Goal: Task Accomplishment & Management: Manage account settings

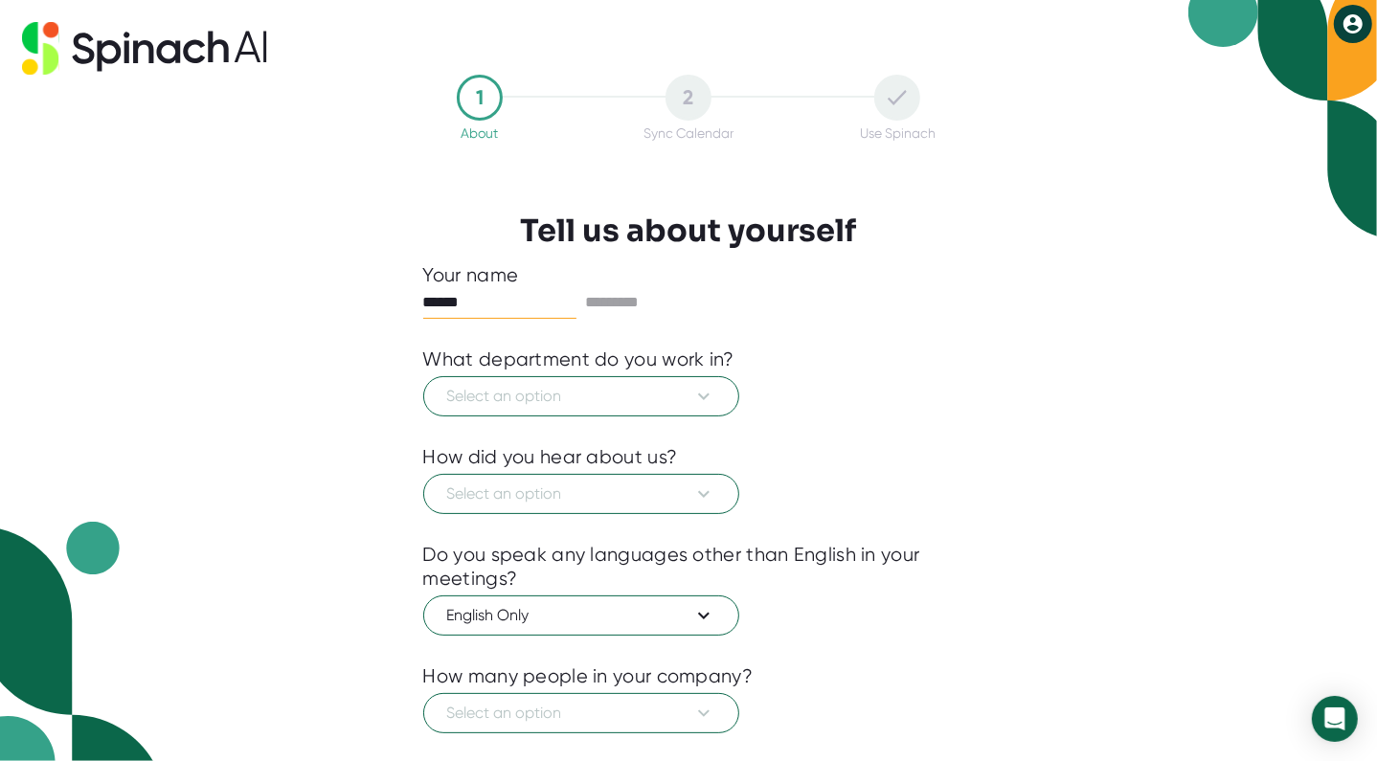
type input "*******"
type input "*****"
click at [689, 392] on span "Select an option" at bounding box center [581, 396] width 268 height 23
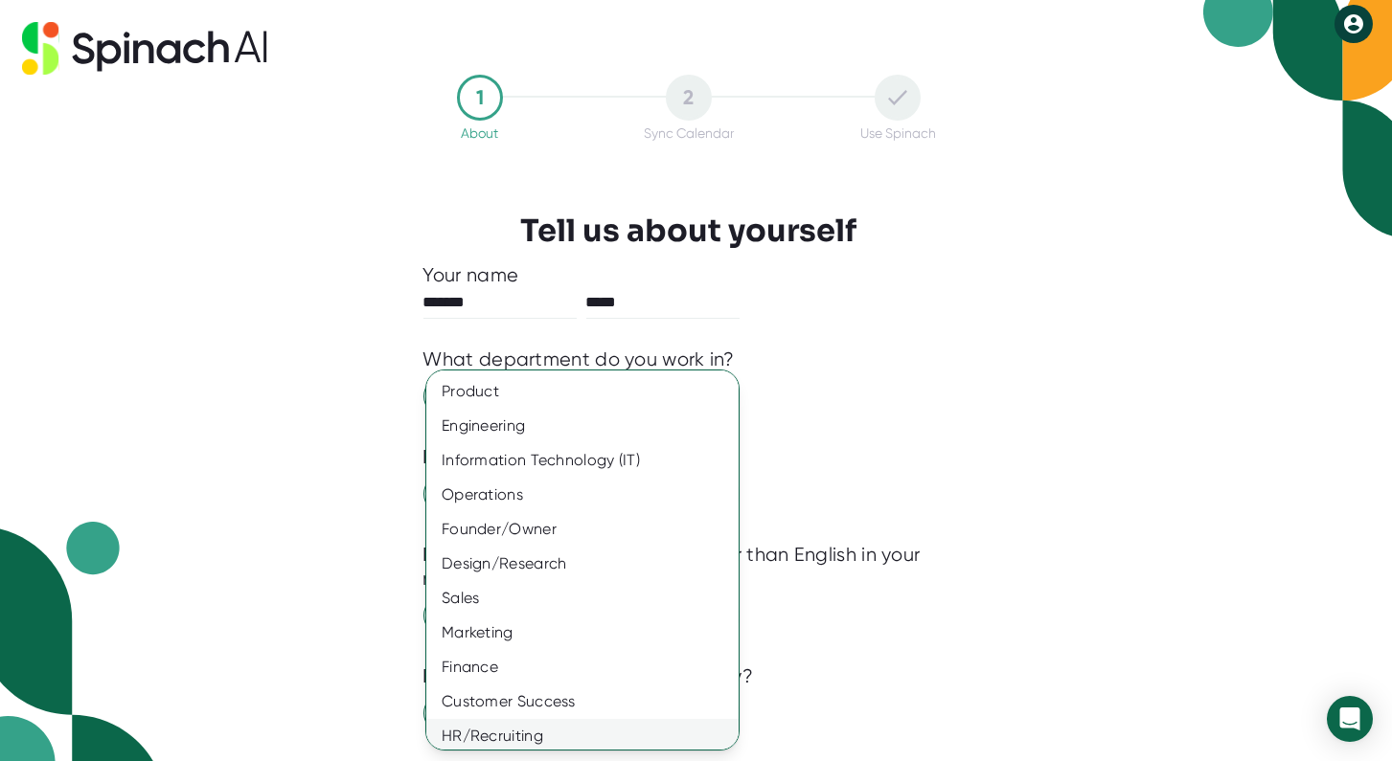
click at [529, 739] on div "HR/Recruiting" at bounding box center [589, 736] width 327 height 34
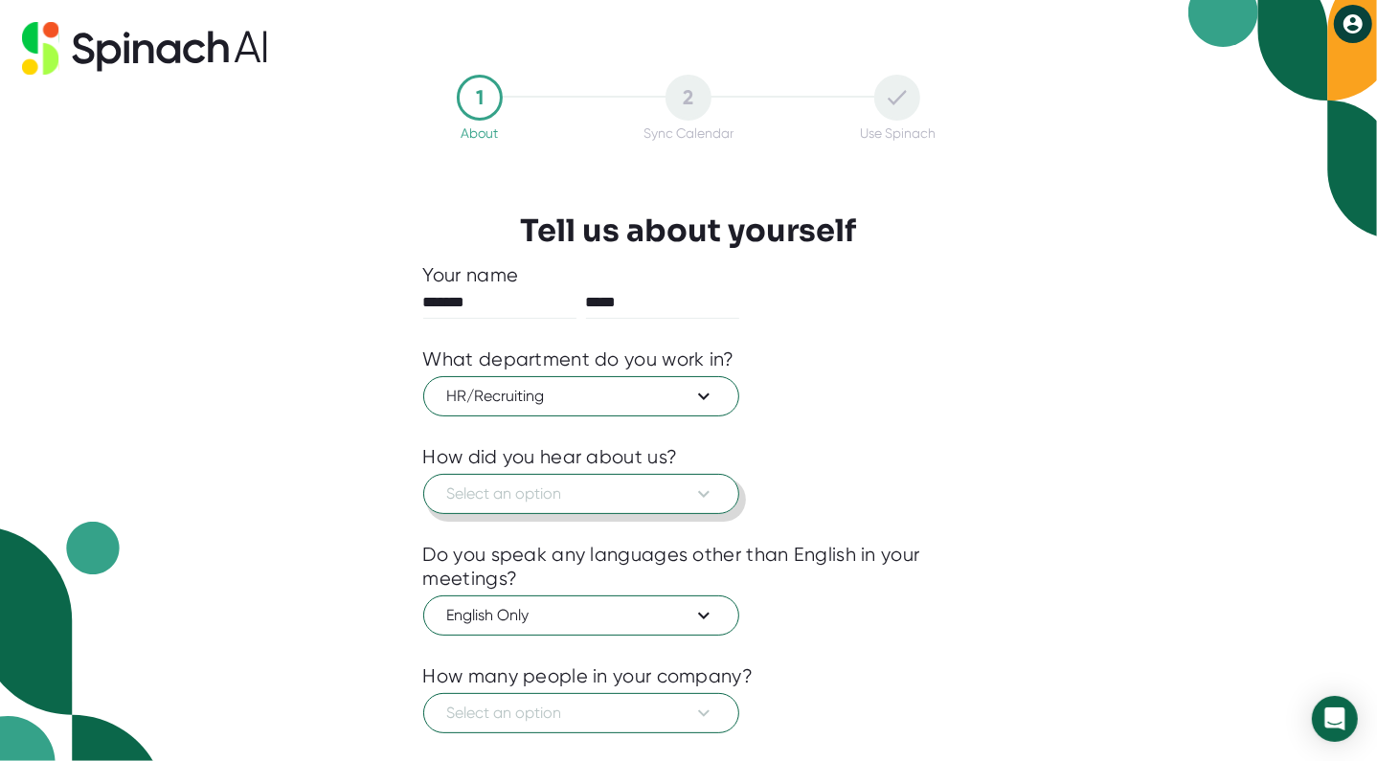
click at [507, 497] on span "Select an option" at bounding box center [581, 494] width 268 height 23
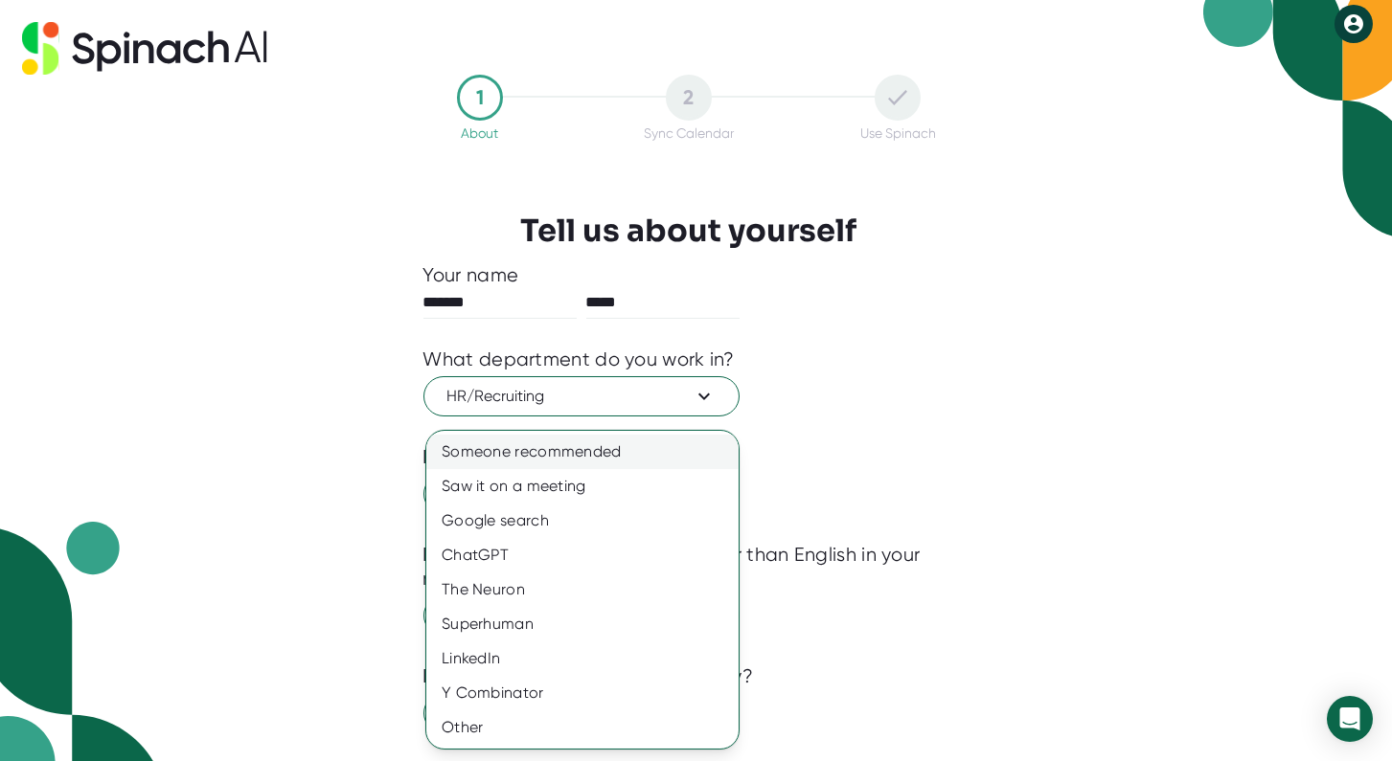
click at [591, 446] on div "Someone recommended" at bounding box center [582, 452] width 312 height 34
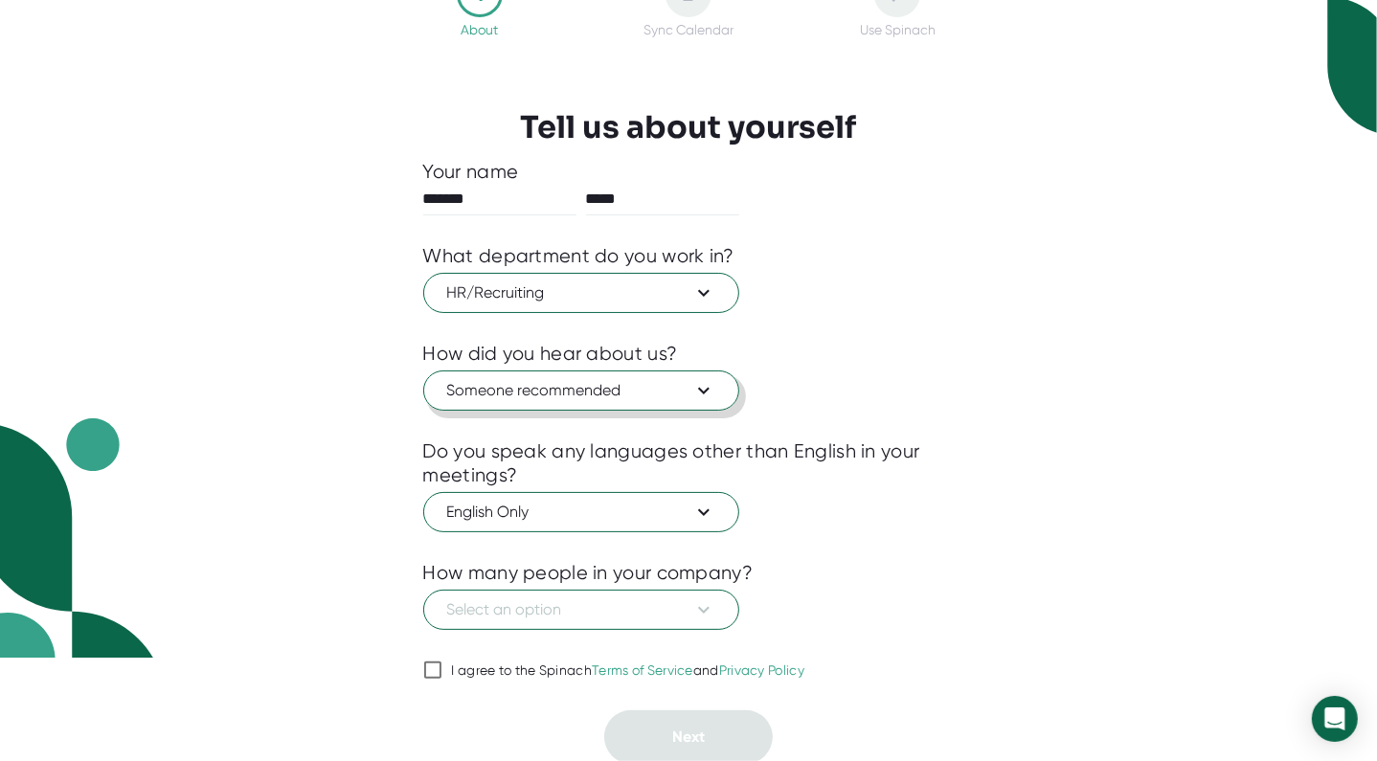
scroll to position [105, 0]
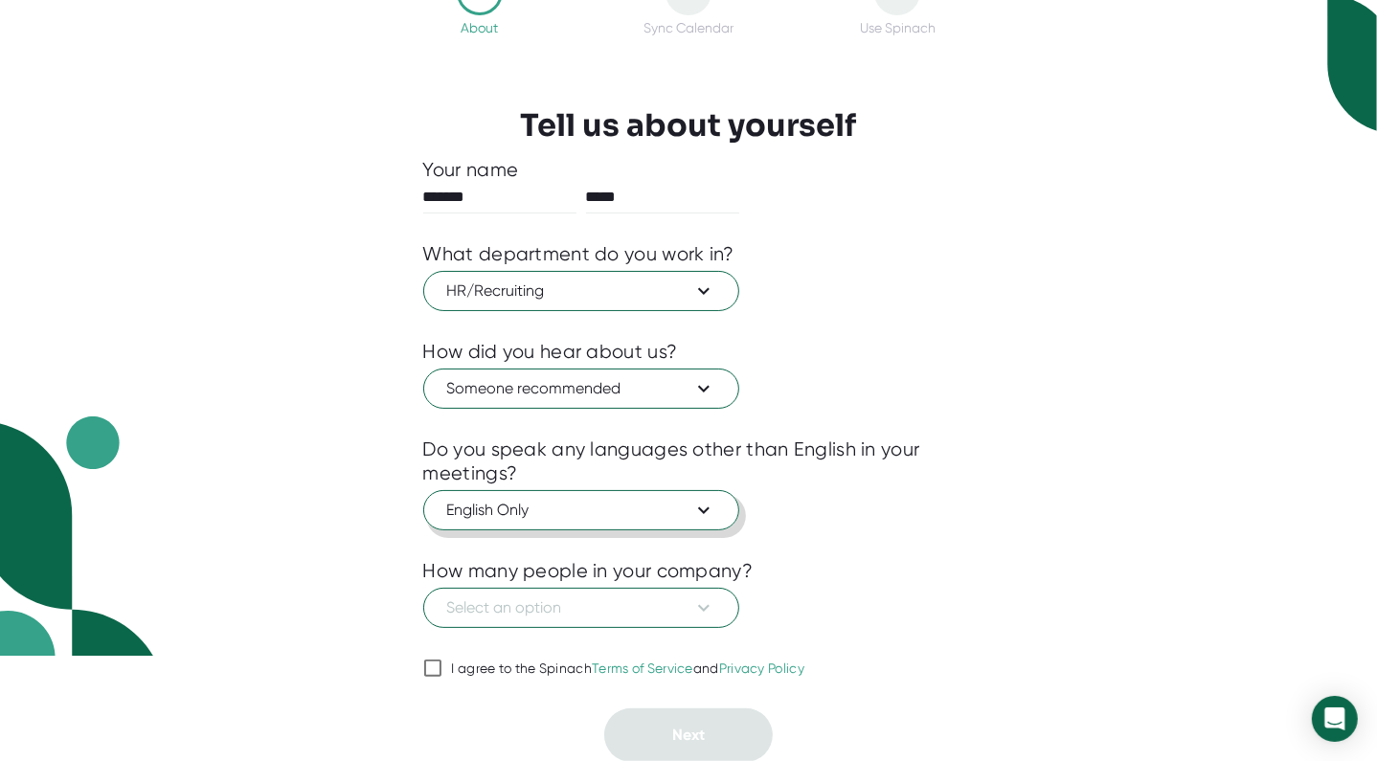
click at [555, 500] on span "English Only" at bounding box center [581, 510] width 268 height 23
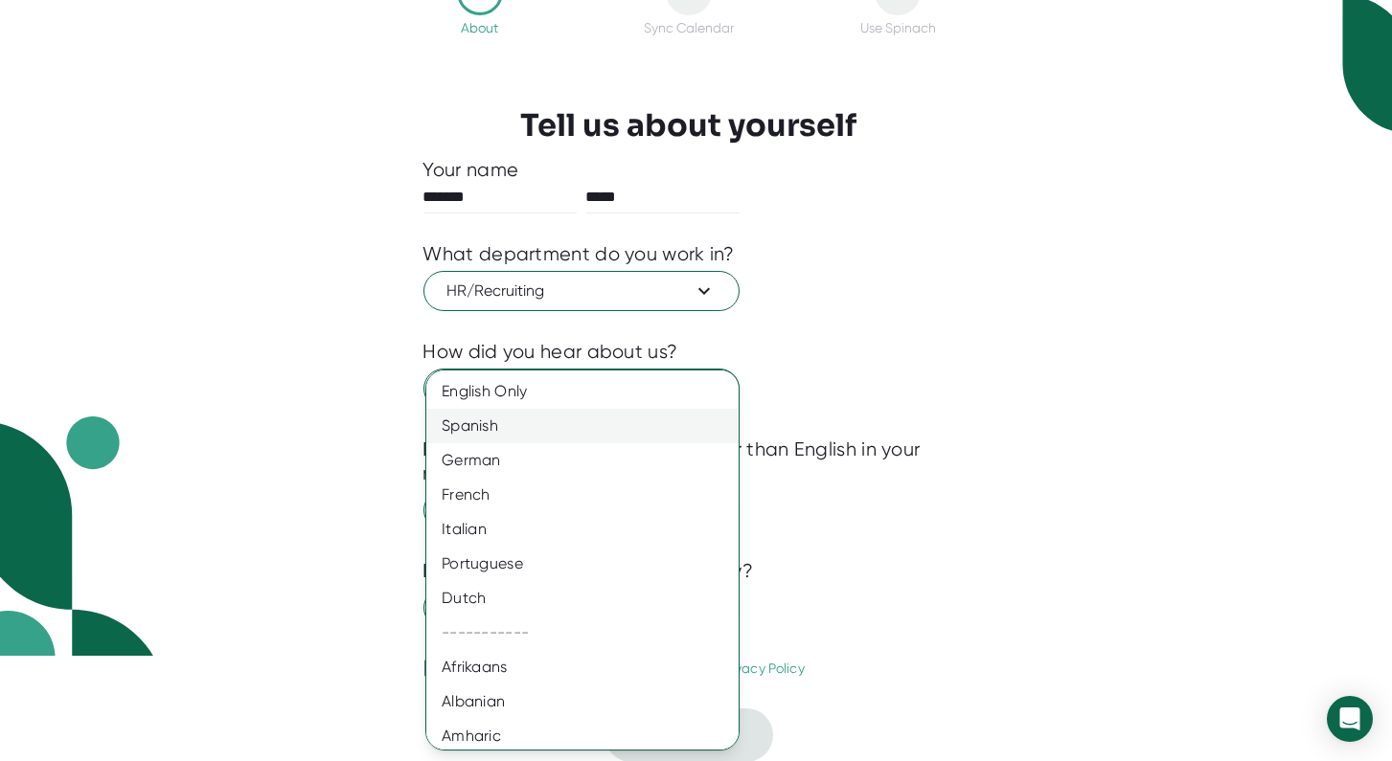
click at [465, 434] on div "Spanish" at bounding box center [589, 426] width 327 height 34
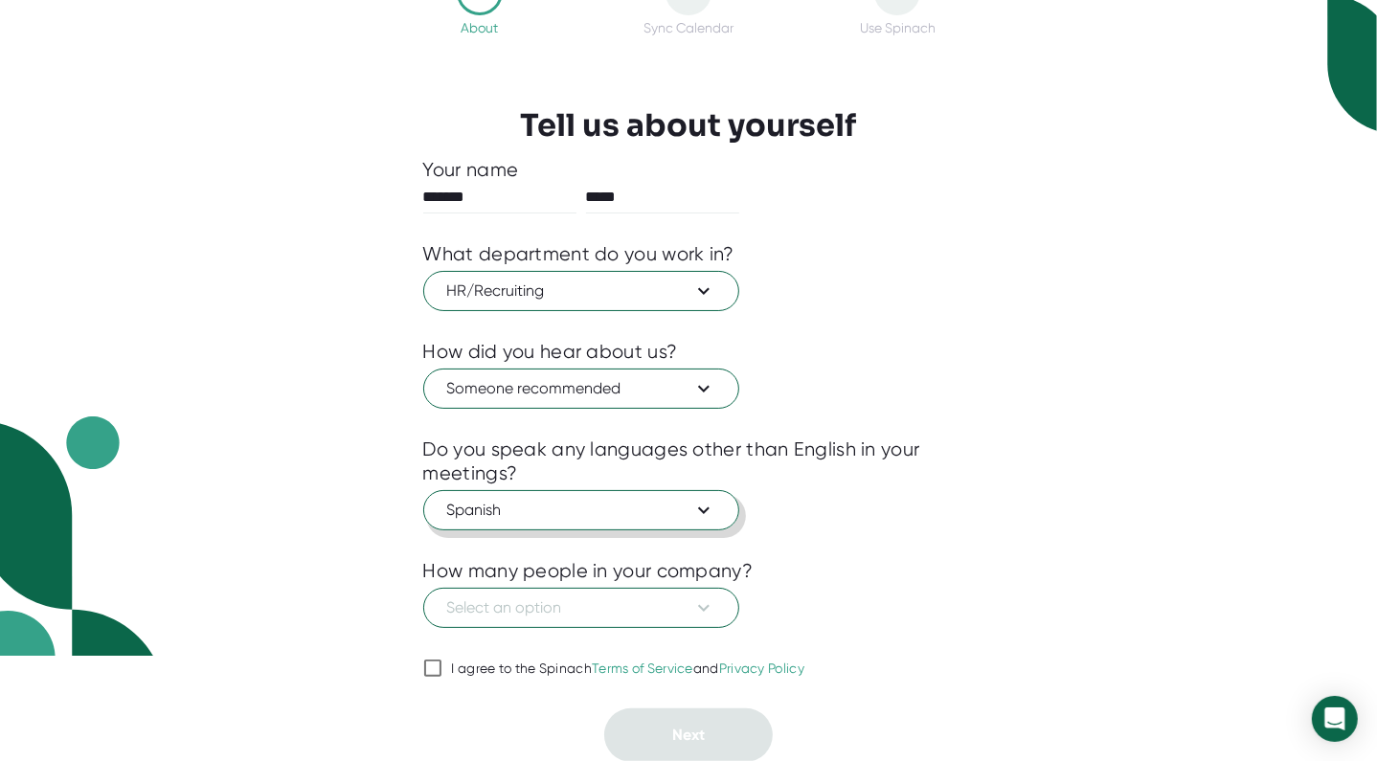
click at [691, 507] on span "Spanish" at bounding box center [581, 510] width 268 height 23
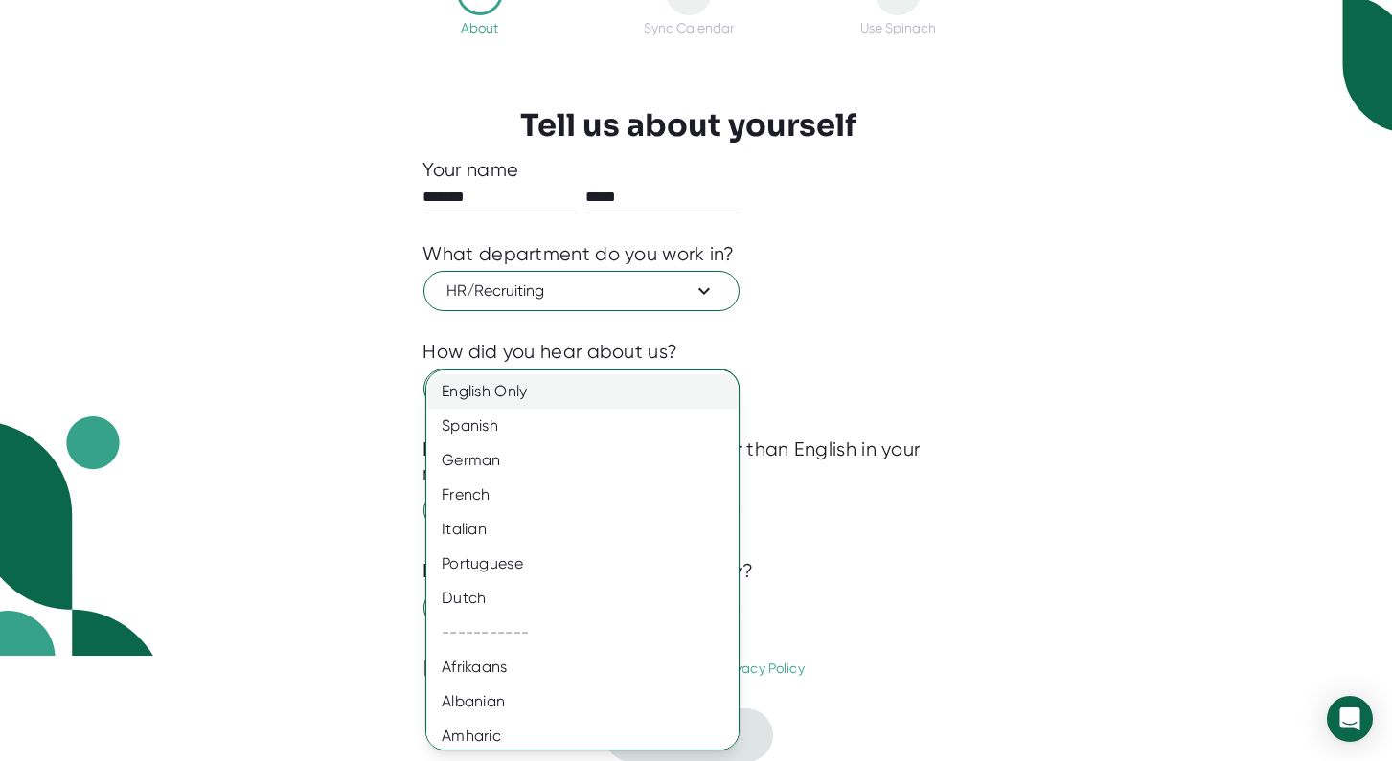
click at [486, 382] on div "English Only" at bounding box center [589, 391] width 327 height 34
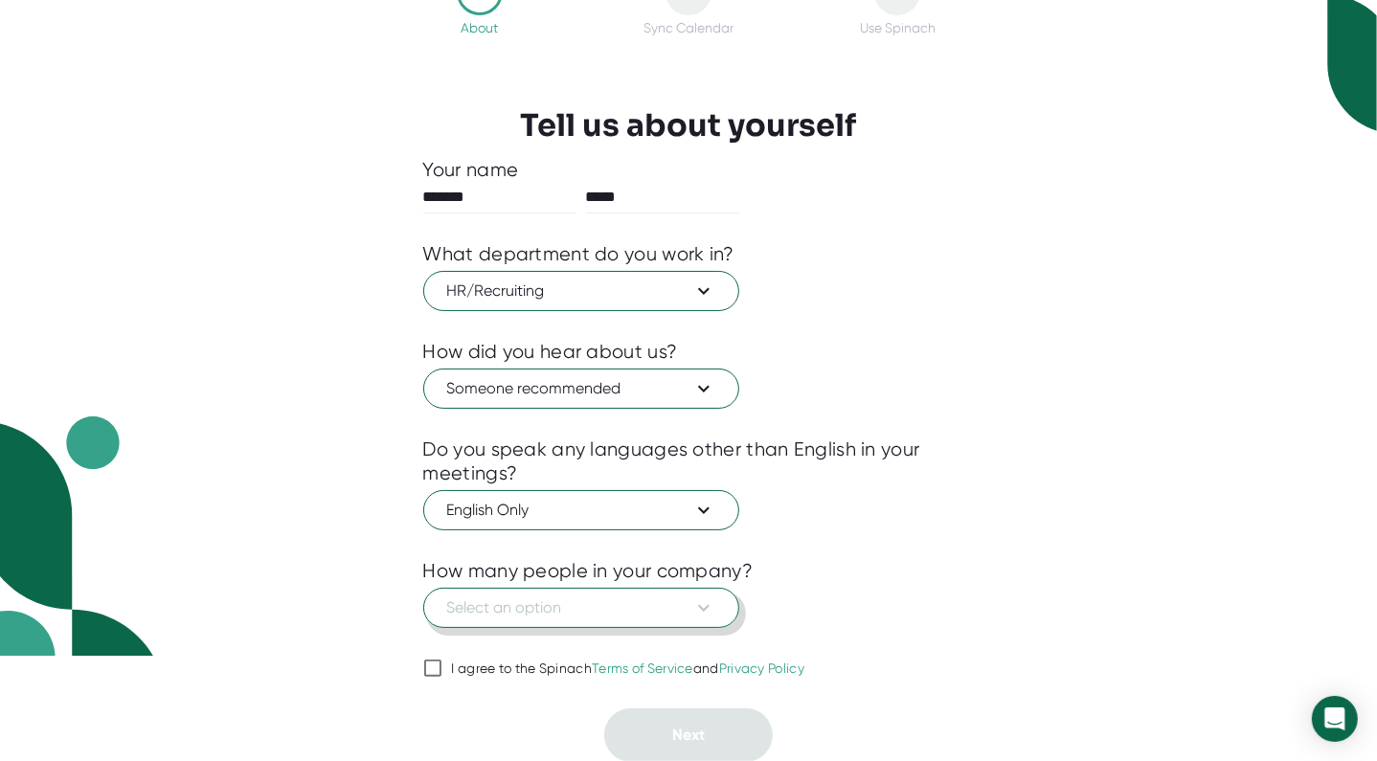
click at [576, 597] on span "Select an option" at bounding box center [581, 608] width 268 height 23
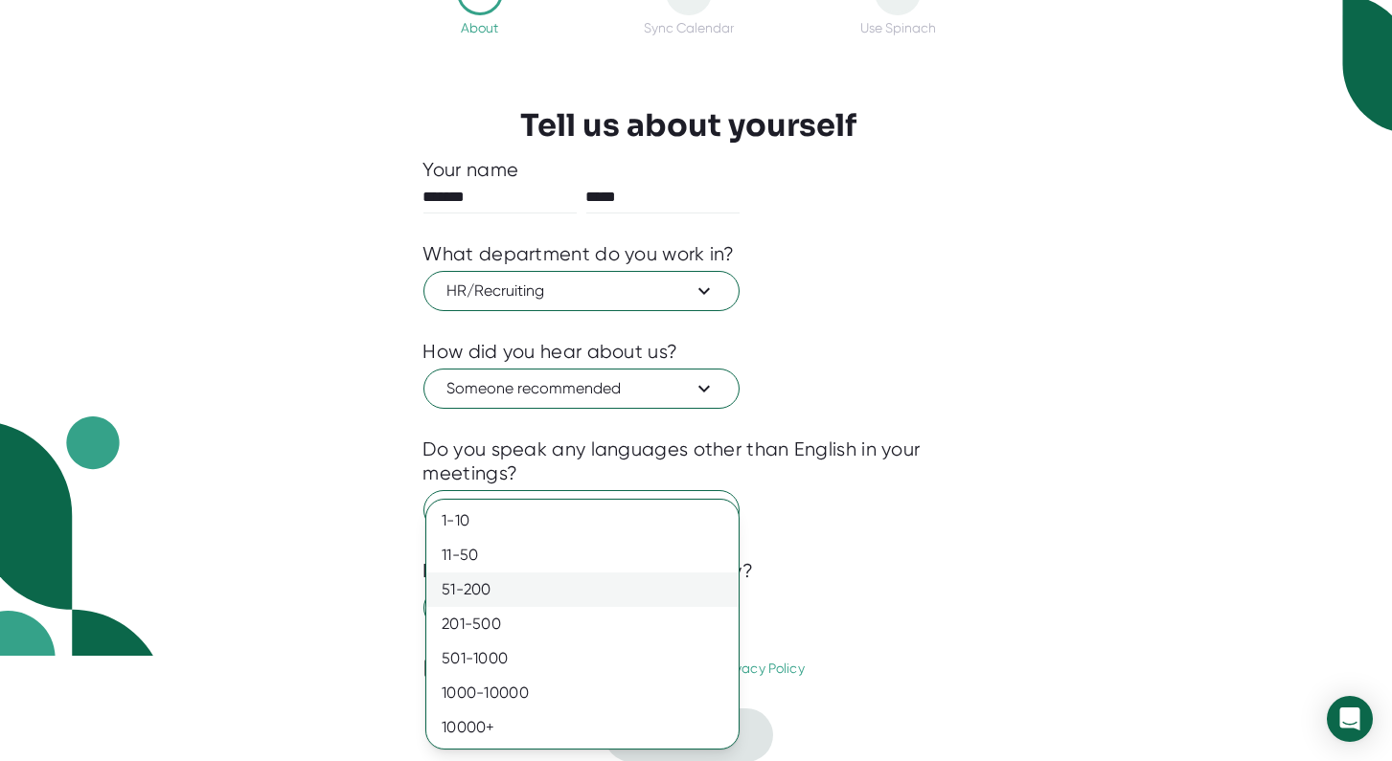
click at [460, 587] on div "51-200" at bounding box center [582, 590] width 312 height 34
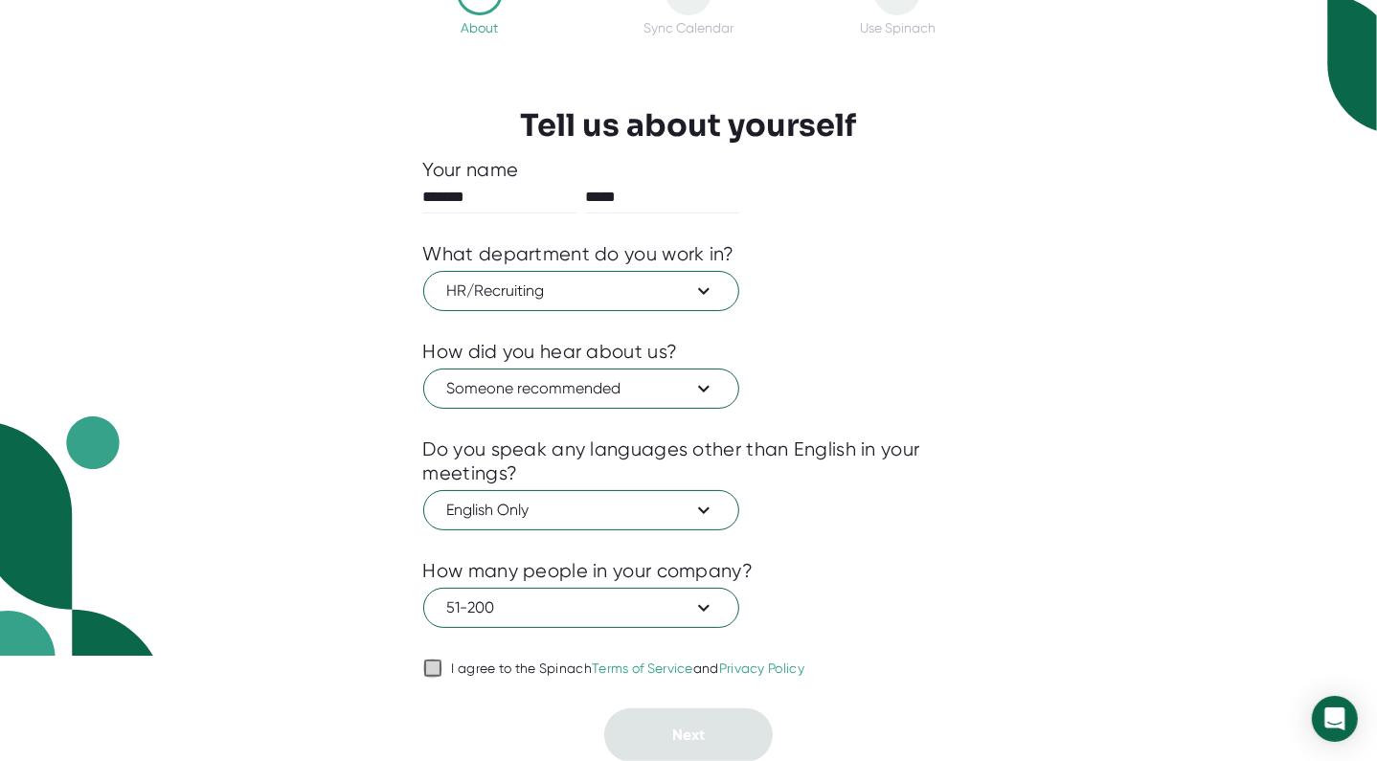
click at [435, 669] on input "I agree to the Spinach Terms of Service and Privacy Policy" at bounding box center [432, 668] width 19 height 23
checkbox input "true"
click at [672, 731] on span "Next" at bounding box center [688, 735] width 33 height 18
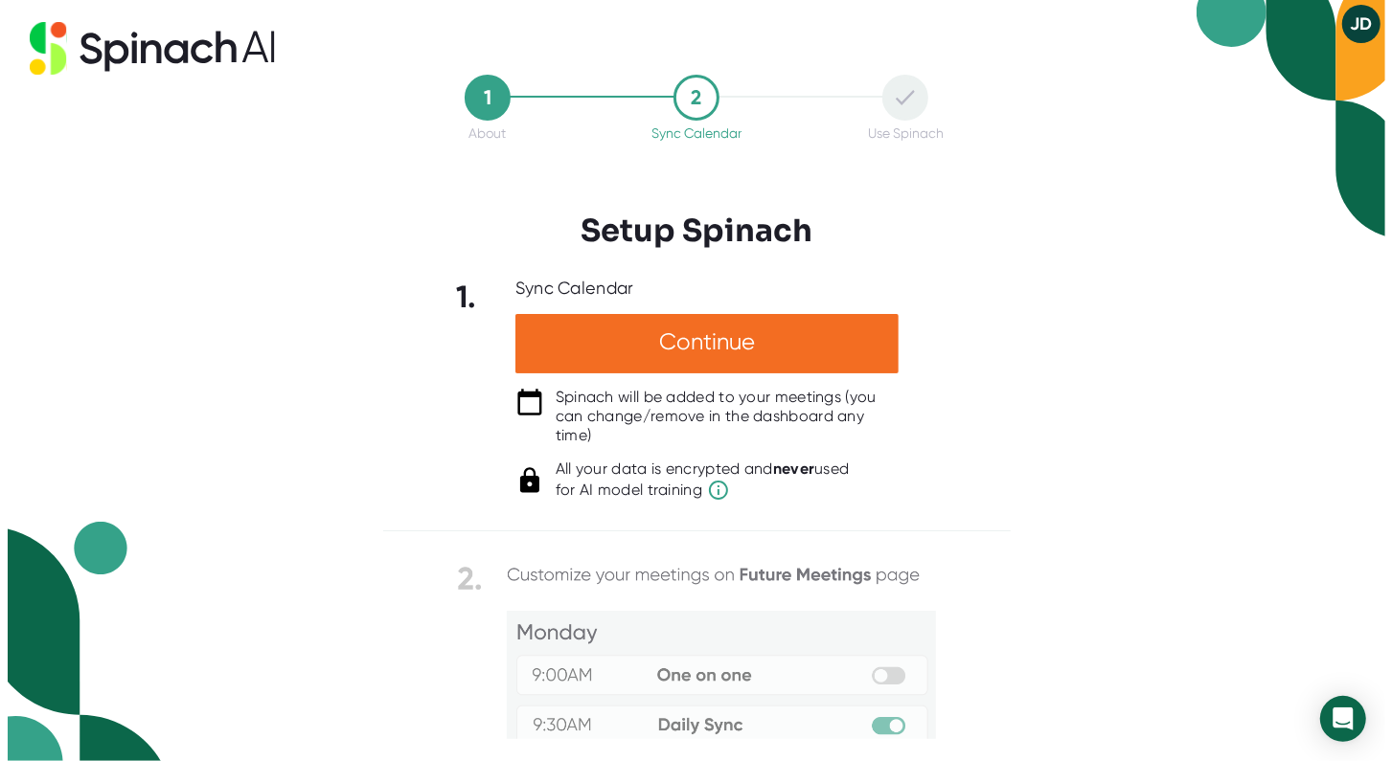
scroll to position [0, 0]
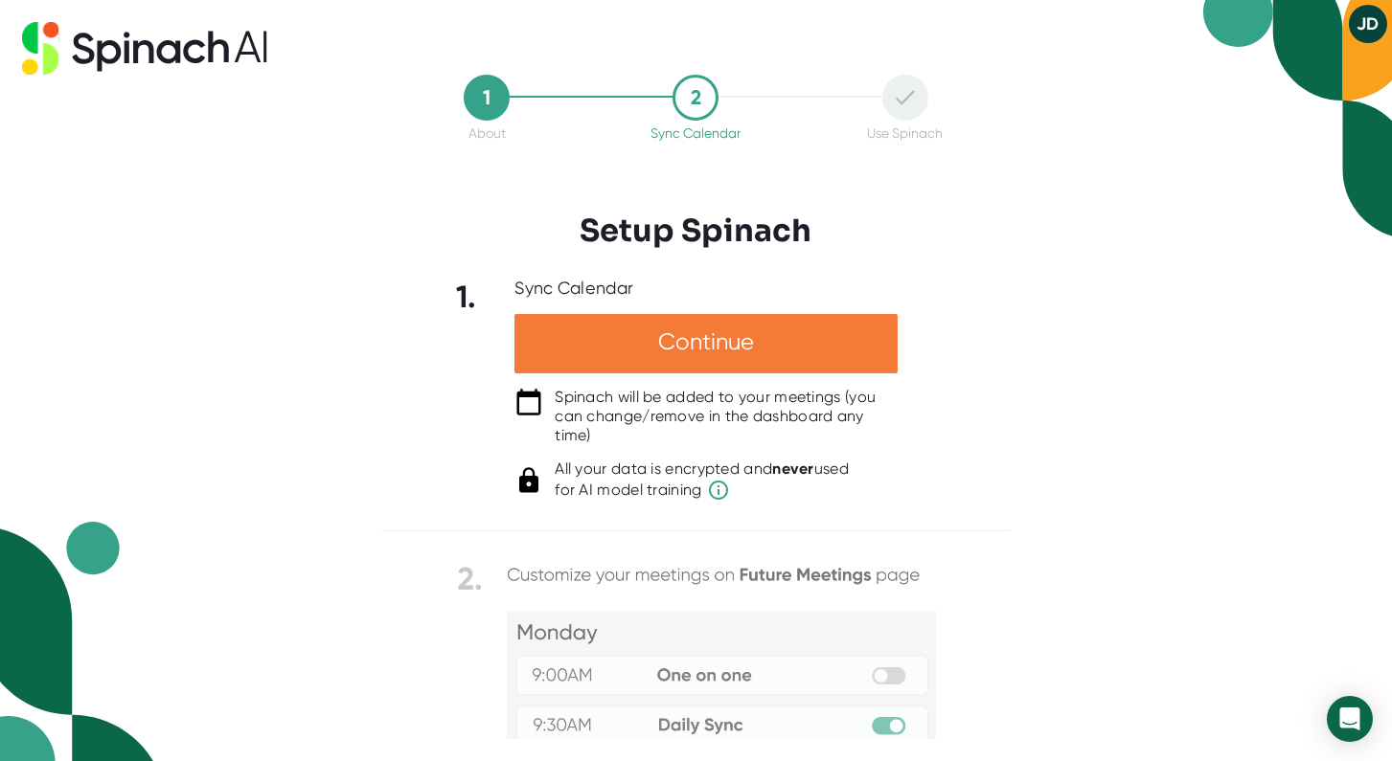
click at [647, 335] on div "Continue" at bounding box center [705, 343] width 383 height 59
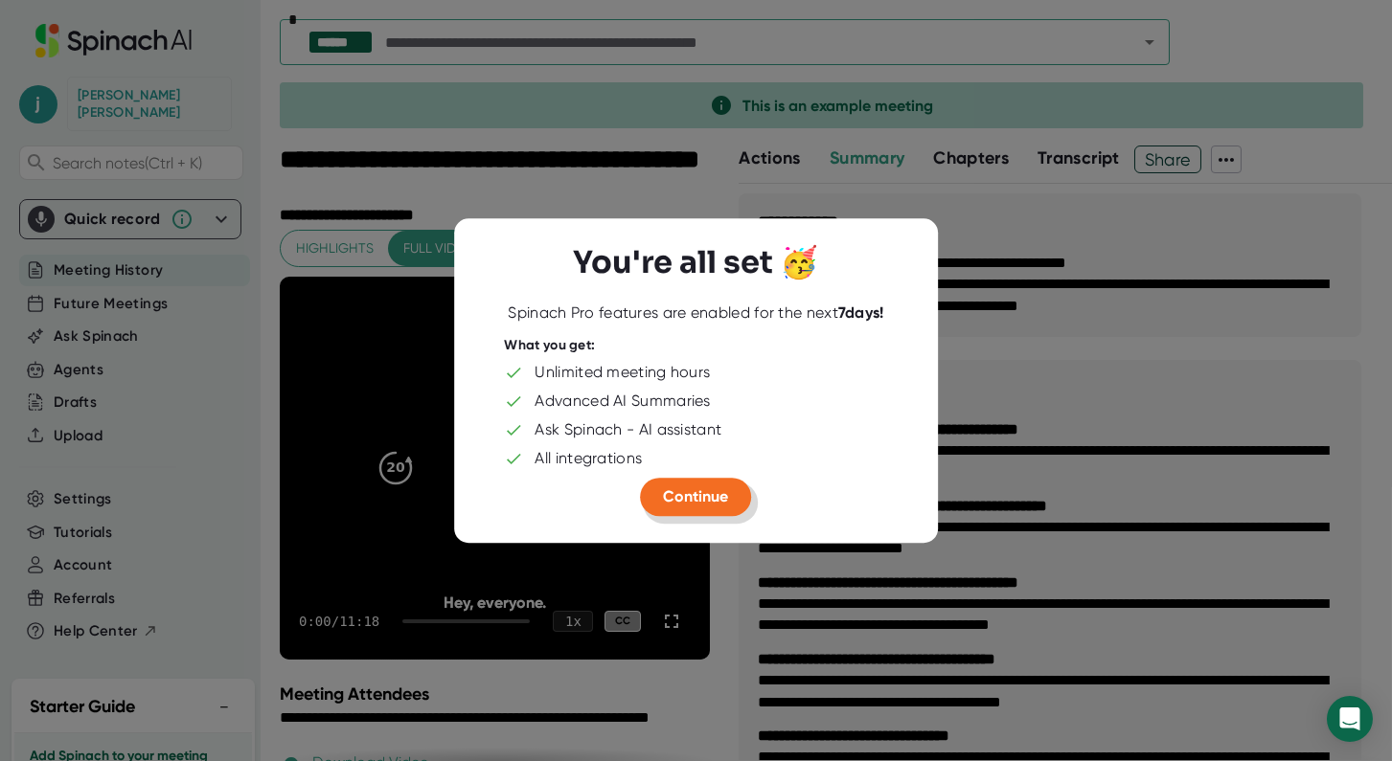
click at [678, 496] on span "Continue" at bounding box center [696, 496] width 65 height 18
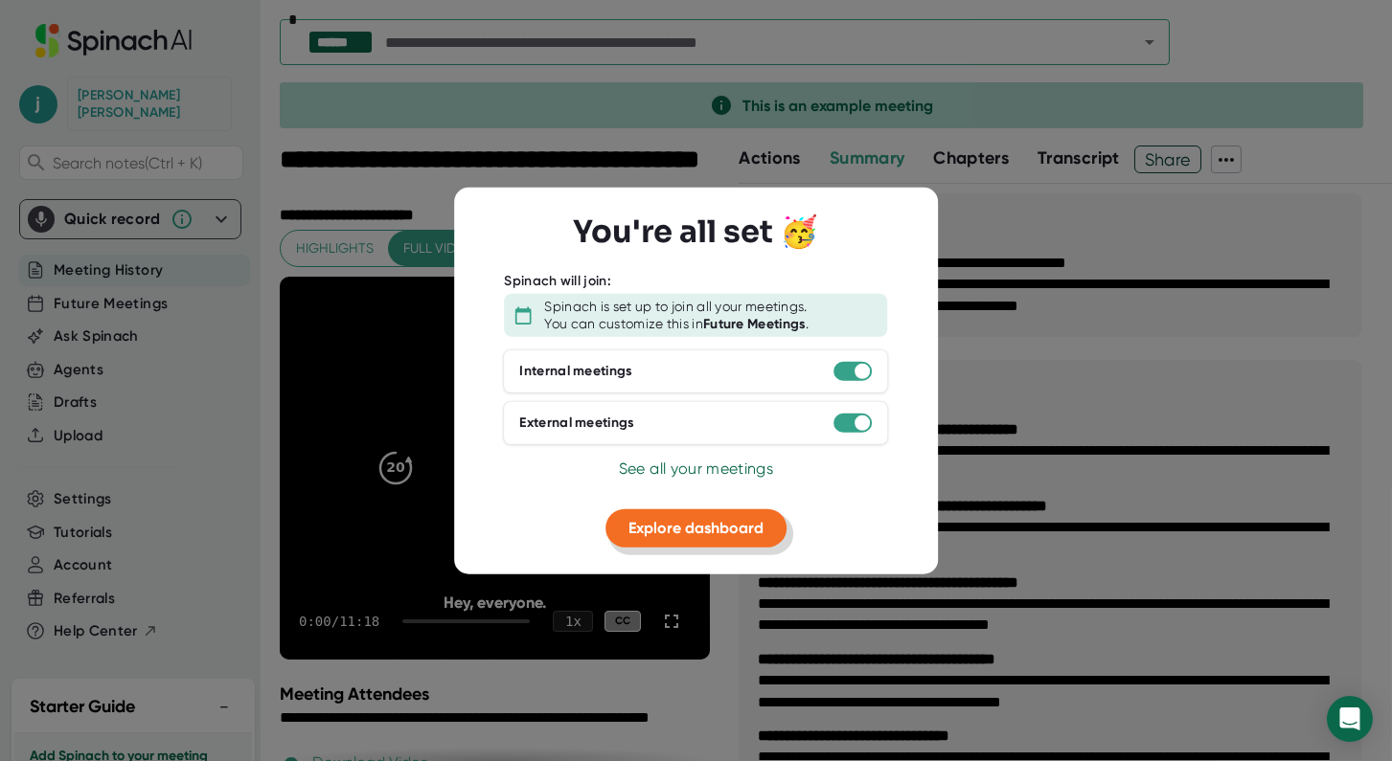
click at [679, 520] on span "Explore dashboard" at bounding box center [695, 528] width 135 height 18
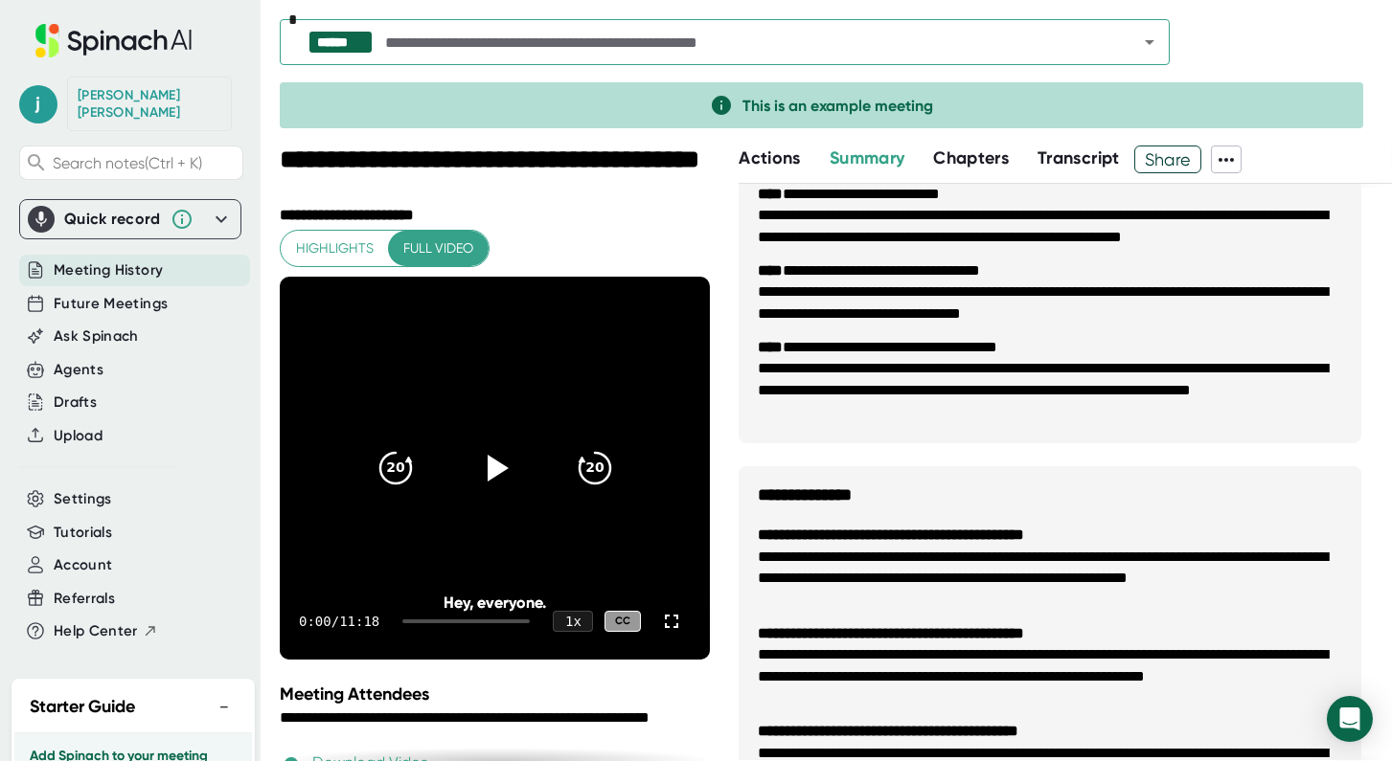
scroll to position [1147, 0]
